Goal: Information Seeking & Learning: Learn about a topic

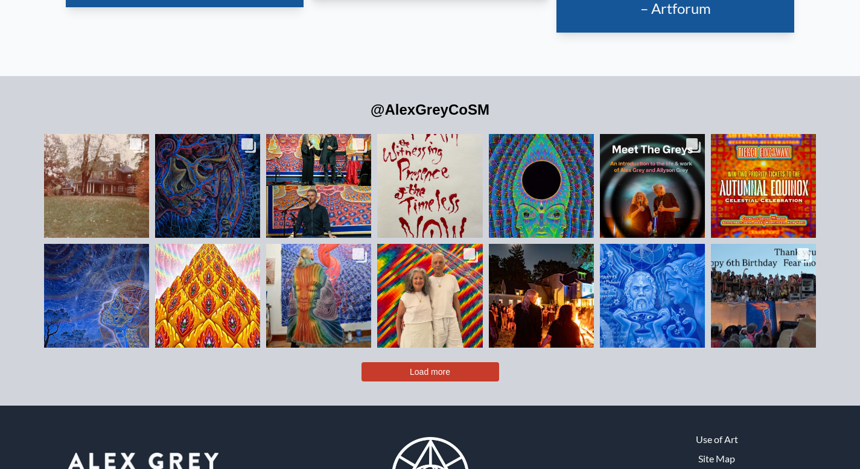
scroll to position [2645, 0]
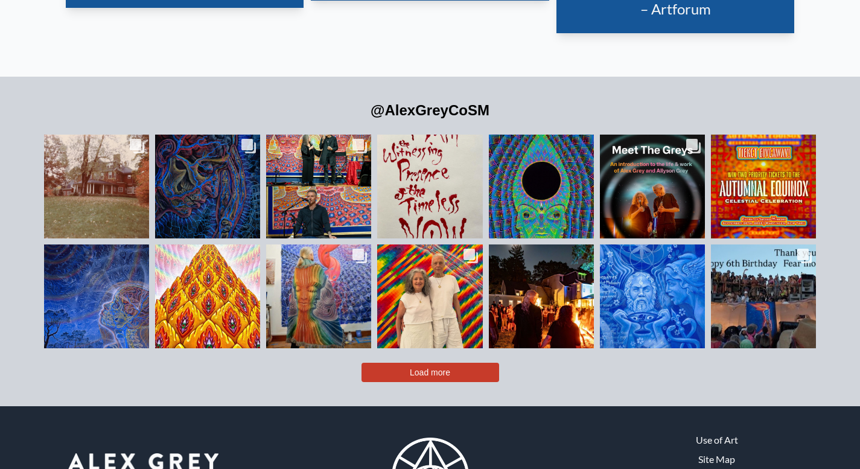
click at [466, 363] on button "Load more" at bounding box center [431, 372] width 138 height 19
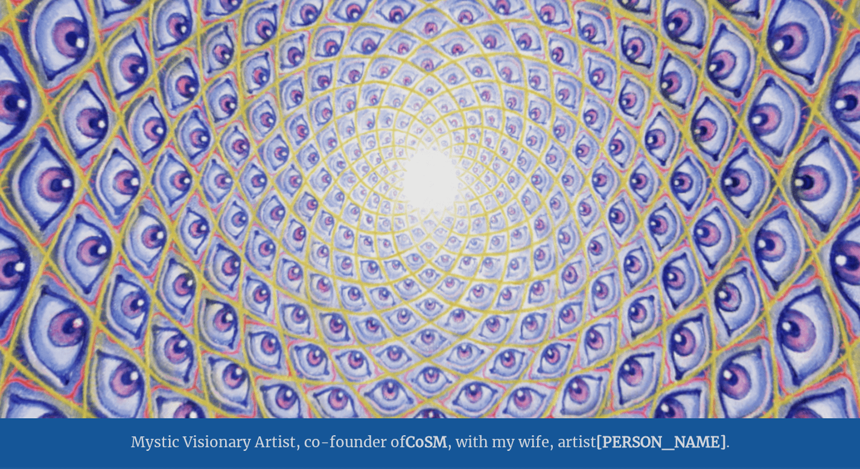
scroll to position [0, 0]
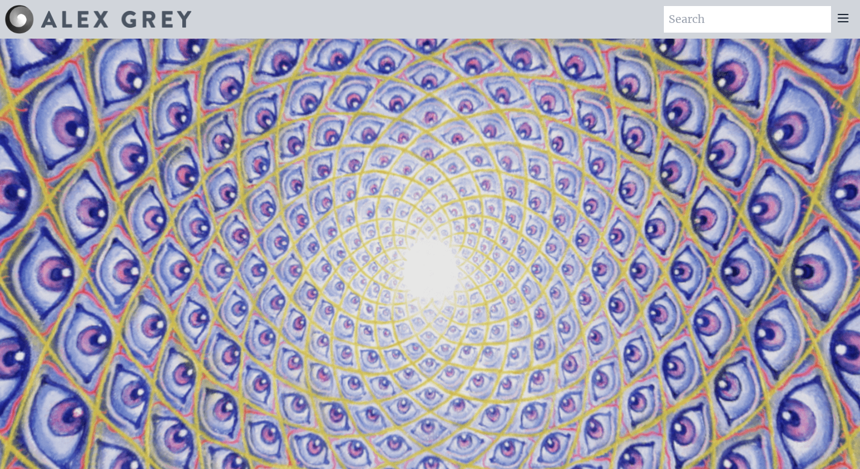
click at [848, 30] on div at bounding box center [843, 19] width 24 height 27
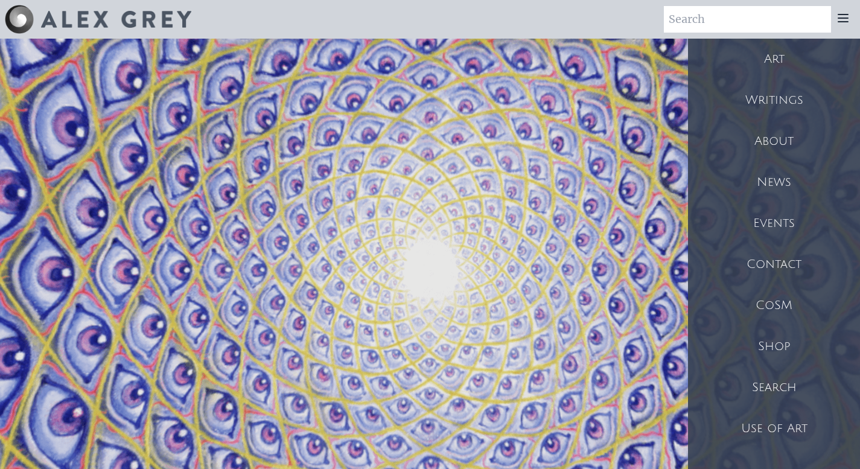
click at [793, 62] on div "Art" at bounding box center [774, 59] width 172 height 41
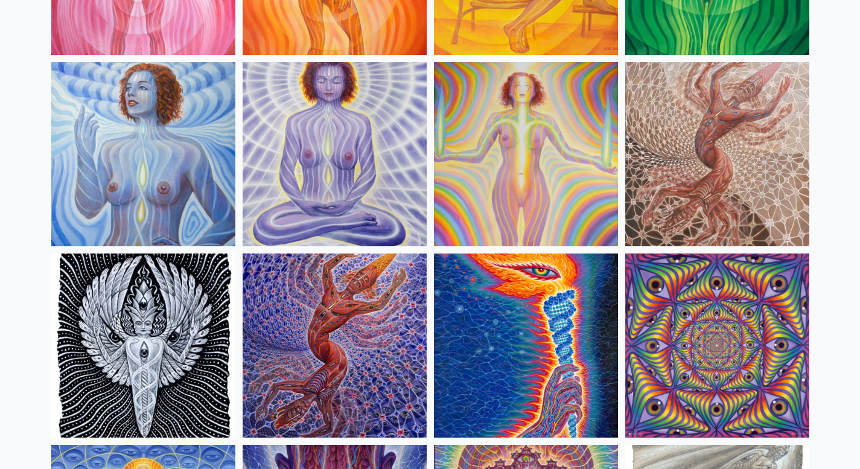
scroll to position [1034, 0]
